Goal: Use online tool/utility: Utilize a website feature to perform a specific function

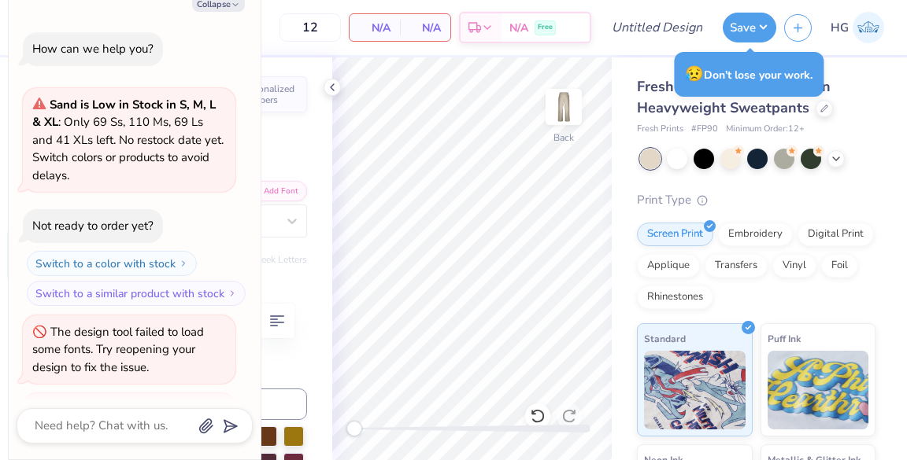
scroll to position [158, 0]
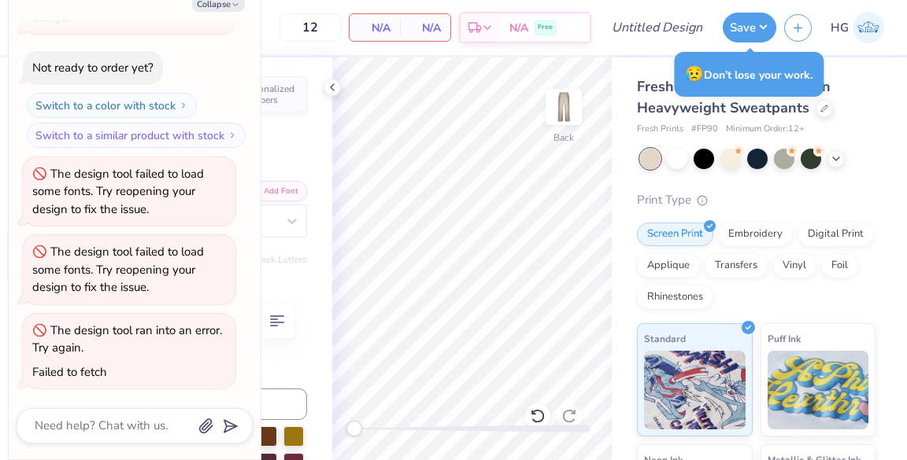
type textarea "x"
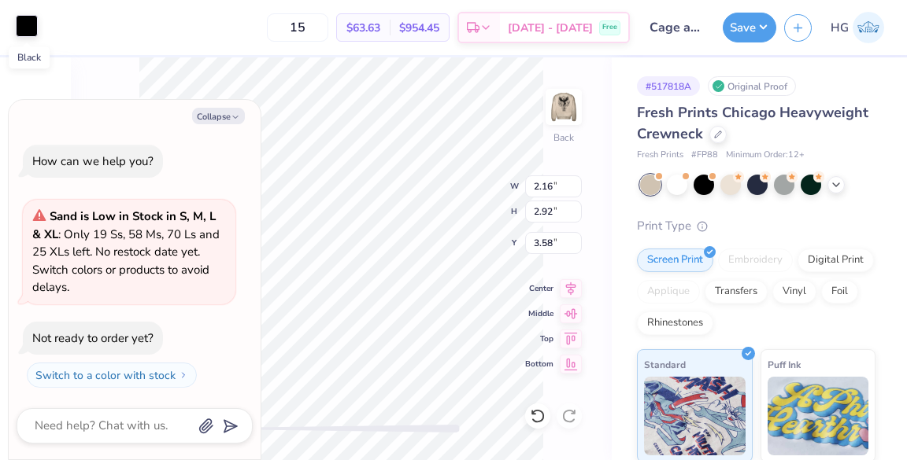
click at [30, 28] on div at bounding box center [27, 26] width 22 height 22
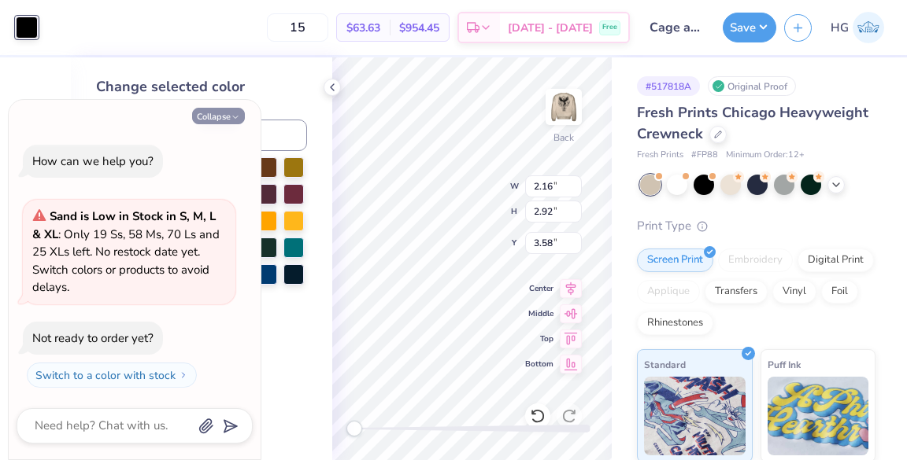
click at [241, 121] on button "Collapse" at bounding box center [218, 116] width 53 height 17
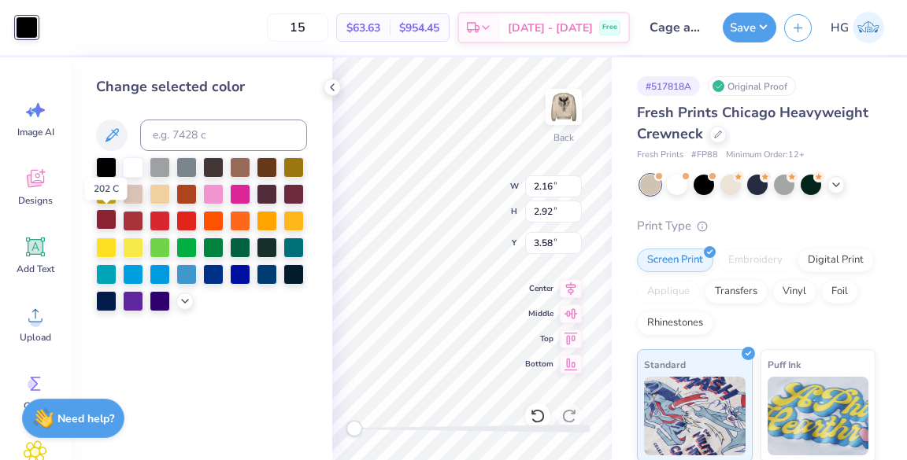
click at [103, 214] on div at bounding box center [106, 219] width 20 height 20
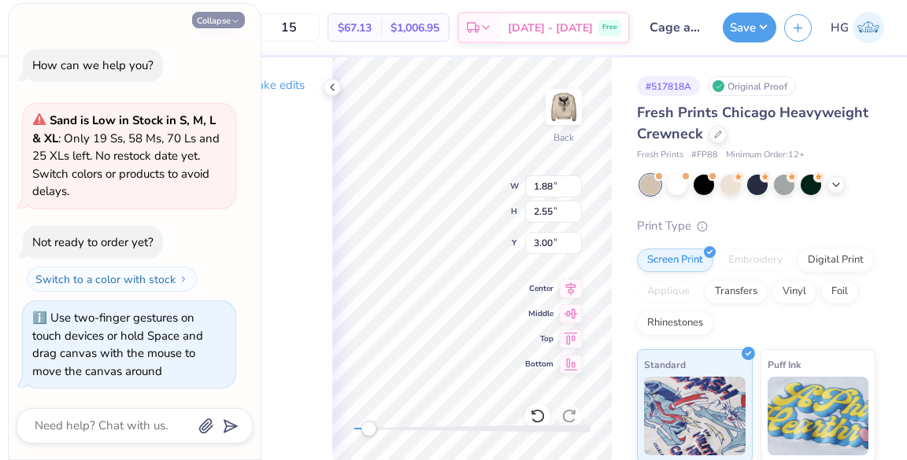
click at [218, 28] on button "Collapse" at bounding box center [218, 20] width 53 height 17
type textarea "x"
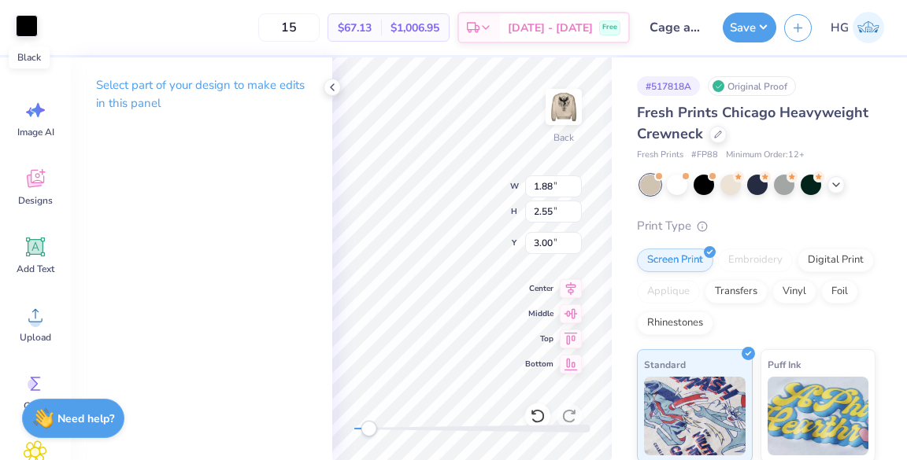
click at [31, 32] on div at bounding box center [27, 26] width 22 height 22
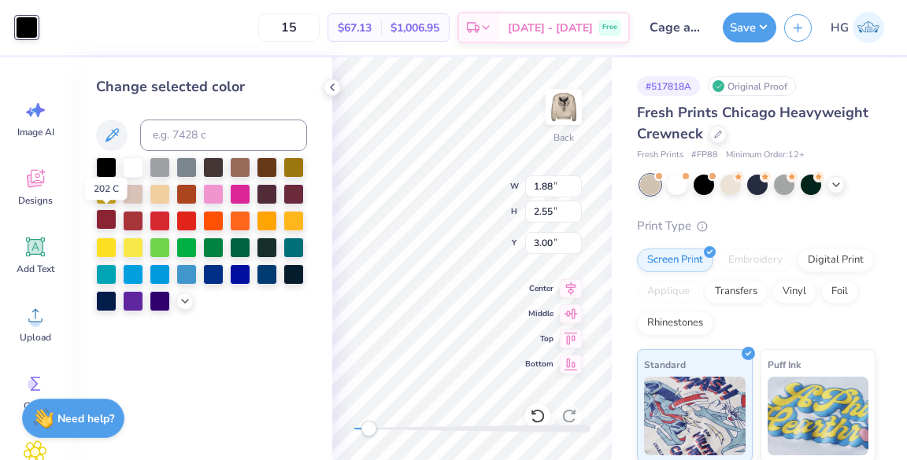
click at [106, 218] on div at bounding box center [106, 219] width 20 height 20
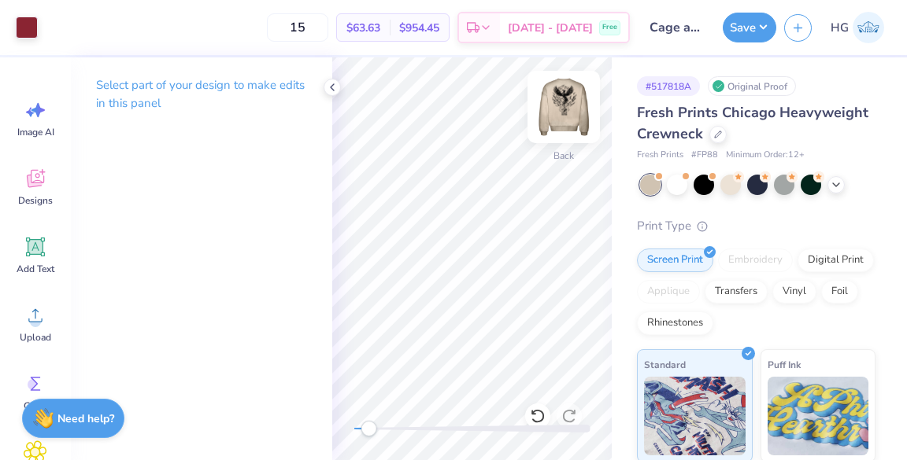
click at [569, 101] on img at bounding box center [563, 107] width 63 height 63
click at [333, 90] on polyline at bounding box center [332, 87] width 3 height 6
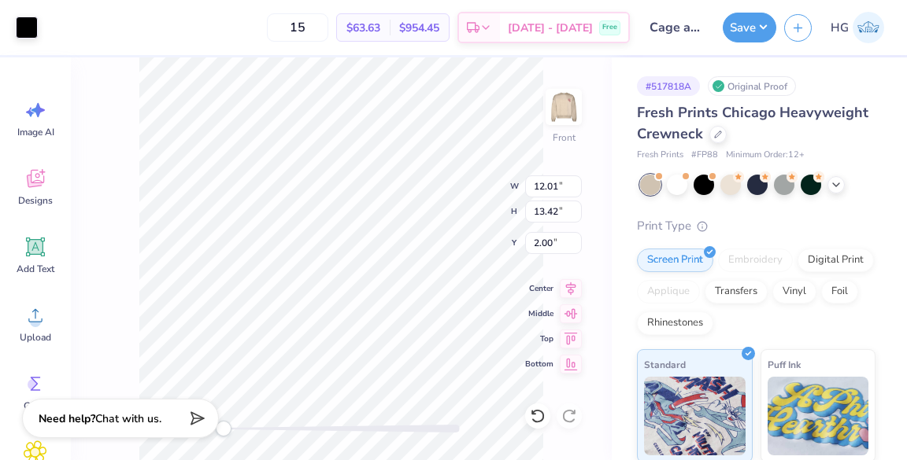
click at [438, 197] on div "Front W 12.01 12.01 " H 13.42 13.42 " Y 2.00 2.00 " Center Middle Top Bottom" at bounding box center [341, 258] width 541 height 403
